Goal: Information Seeking & Learning: Compare options

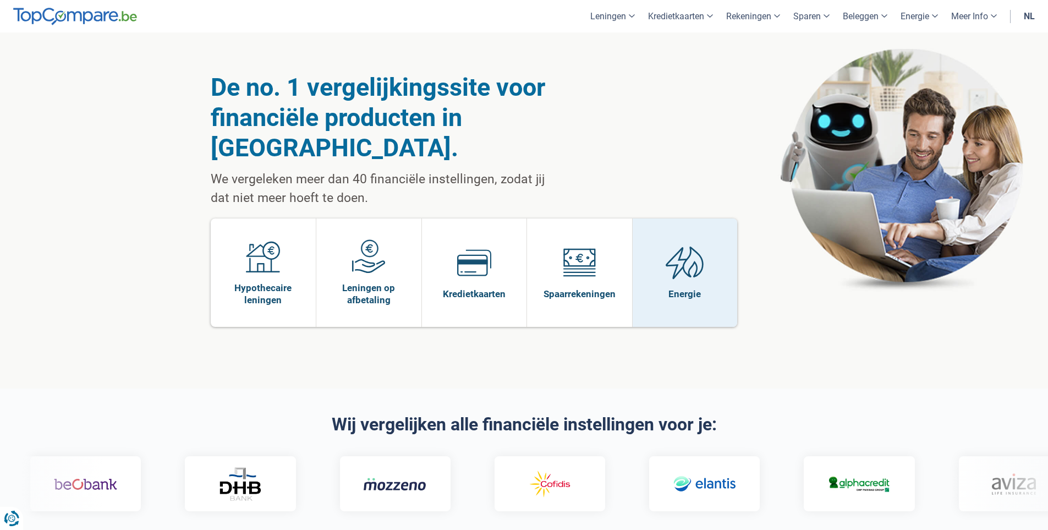
click at [693, 245] on img at bounding box center [685, 262] width 39 height 34
